Goal: Find specific fact: Find specific fact

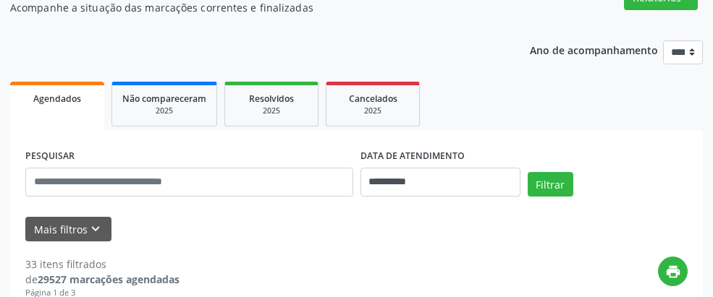
scroll to position [145, 0]
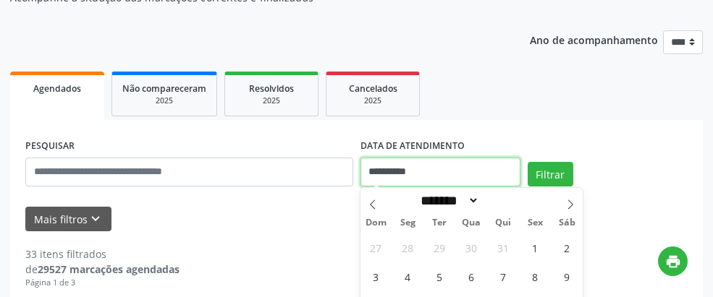
click at [426, 175] on input "**********" at bounding box center [440, 172] width 160 height 29
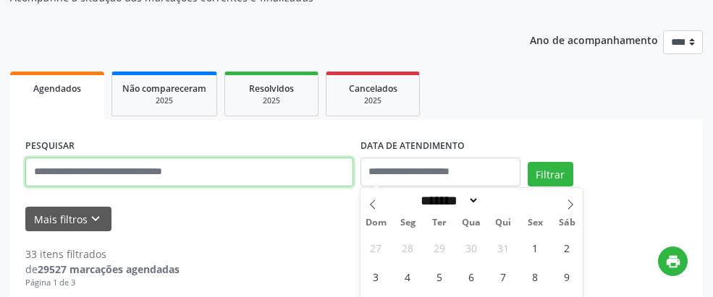
click at [333, 176] on input "text" at bounding box center [189, 172] width 328 height 29
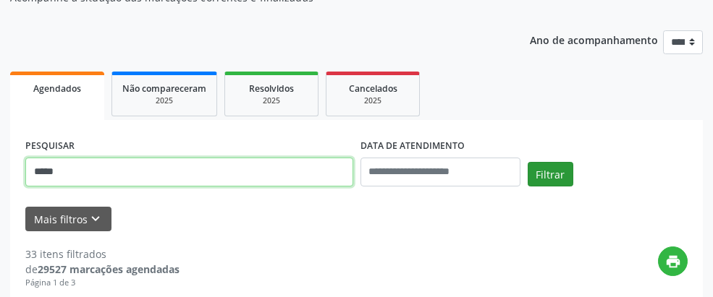
type input "*****"
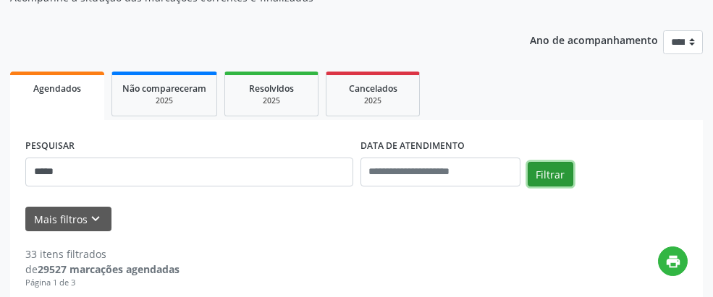
click at [547, 175] on button "Filtrar" at bounding box center [551, 174] width 46 height 25
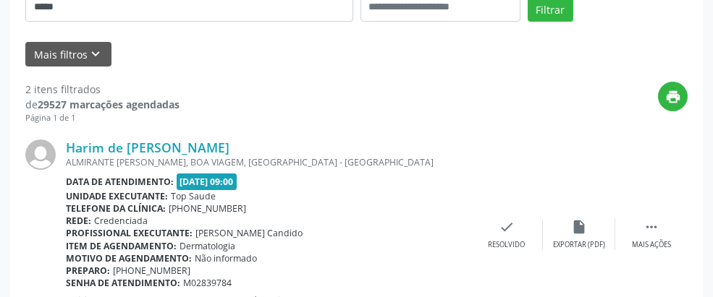
scroll to position [342, 0]
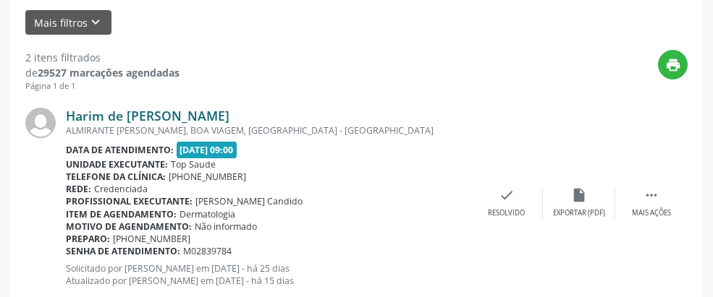
click at [127, 123] on link "Harim de [PERSON_NAME]" at bounding box center [148, 116] width 164 height 16
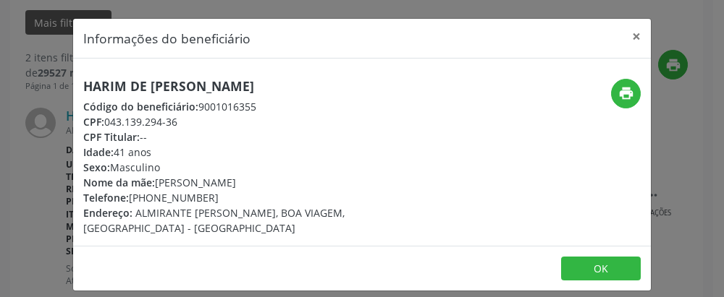
drag, startPoint x: 108, startPoint y: 119, endPoint x: 177, endPoint y: 121, distance: 69.5
click at [177, 121] on div "CPF: 043.139.294-36" at bounding box center [265, 121] width 365 height 15
copy div "043.139.294-36"
click at [633, 35] on button "×" at bounding box center [636, 36] width 29 height 35
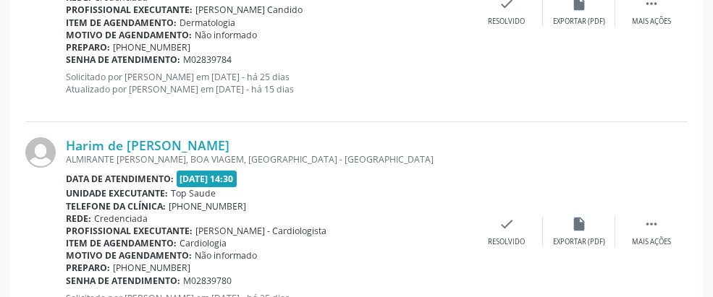
scroll to position [559, 0]
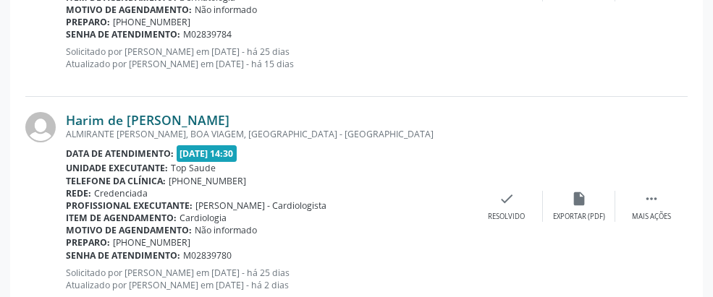
click at [169, 121] on link "Harim de [PERSON_NAME]" at bounding box center [148, 120] width 164 height 16
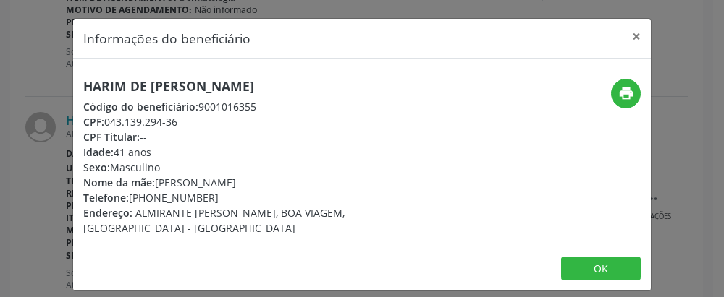
drag, startPoint x: 196, startPoint y: 106, endPoint x: 255, endPoint y: 109, distance: 58.7
click at [255, 109] on div "Código do beneficiário: 9001016355" at bounding box center [265, 106] width 365 height 15
copy div "9001016355"
click at [634, 40] on button "×" at bounding box center [636, 36] width 29 height 35
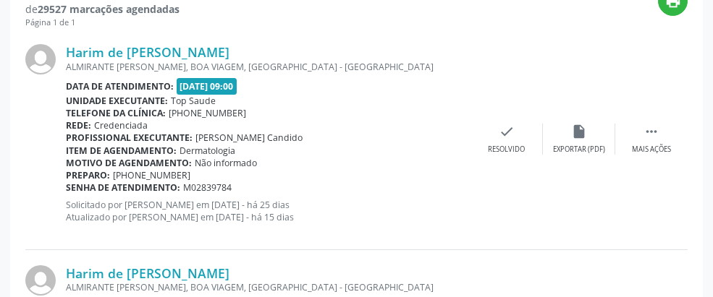
scroll to position [386, 0]
